Goal: Information Seeking & Learning: Check status

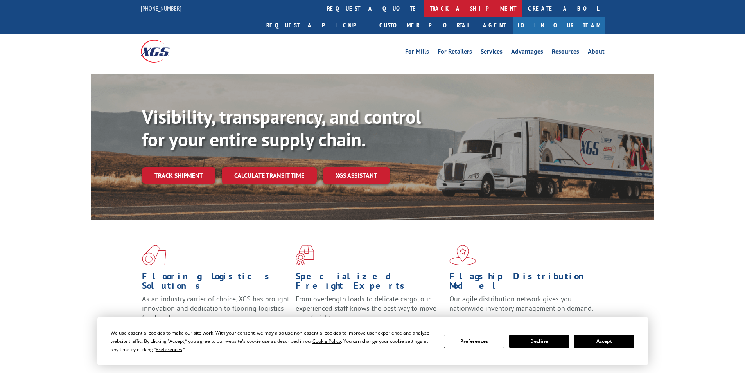
click at [424, 4] on link "track a shipment" at bounding box center [473, 8] width 98 height 17
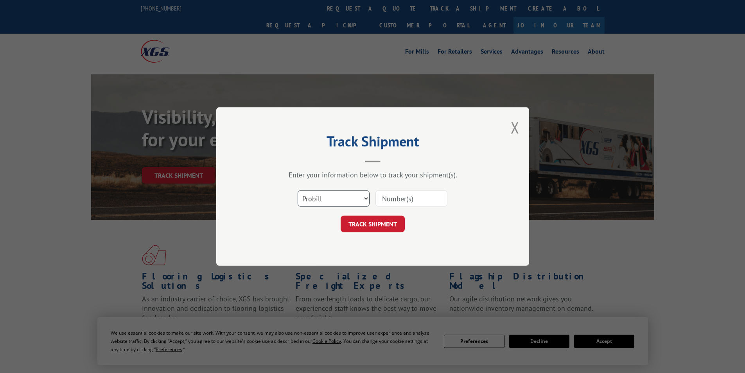
click at [365, 196] on select "Select category... Probill BOL PO" at bounding box center [333, 198] width 72 height 16
select select "bol"
click at [297, 190] on select "Select category... Probill BOL PO" at bounding box center [333, 198] width 72 height 16
click at [395, 200] on input at bounding box center [411, 198] width 72 height 16
click at [397, 200] on input at bounding box center [411, 198] width 72 height 16
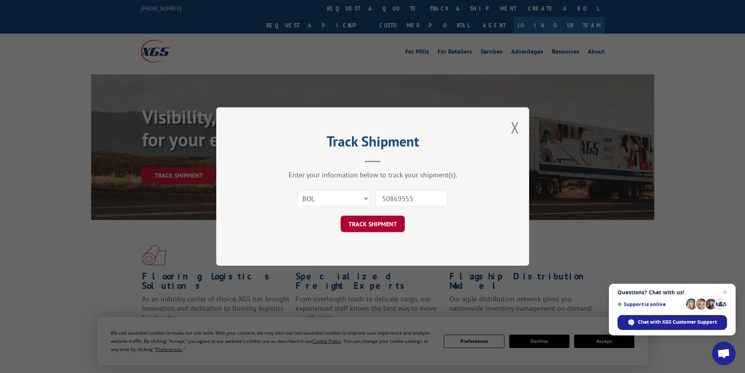
type input "50869555"
click at [362, 225] on button "TRACK SHIPMENT" at bounding box center [372, 223] width 64 height 16
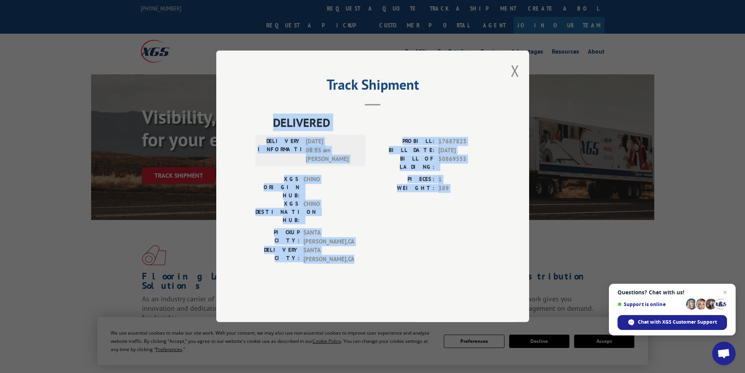
drag, startPoint x: 265, startPoint y: 131, endPoint x: 379, endPoint y: 242, distance: 159.2
click at [378, 242] on div "Track Shipment DELIVERED DELIVERY INFORMATION: [DATE] 08:55 am [PERSON_NAME] PR…" at bounding box center [372, 185] width 313 height 271
copy div "DELIVERED DELIVERY INFORMATION: [DATE] 08:55 am [PERSON_NAME]: 17687823 BILL DA…"
click at [514, 81] on button "Close modal" at bounding box center [515, 70] width 9 height 21
